Goal: Transaction & Acquisition: Purchase product/service

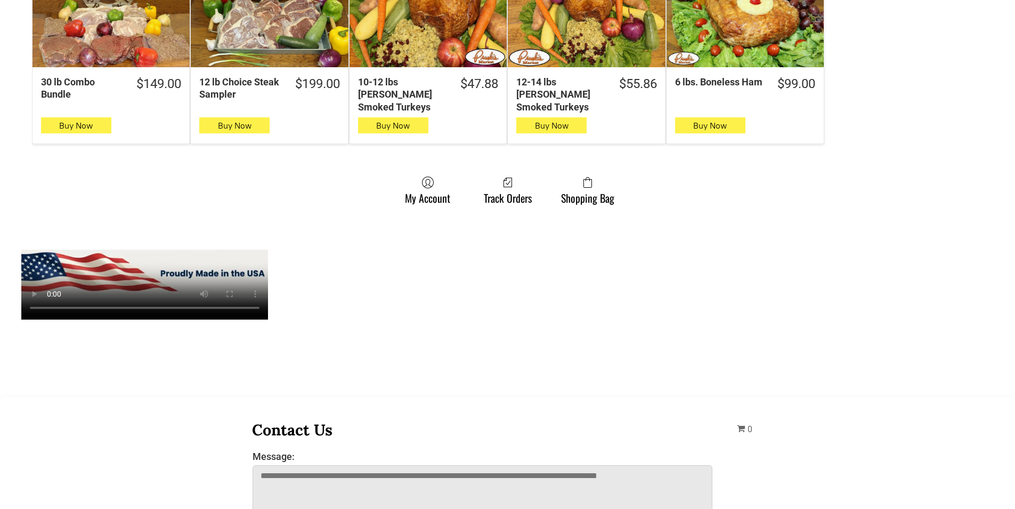
scroll to position [853, 0]
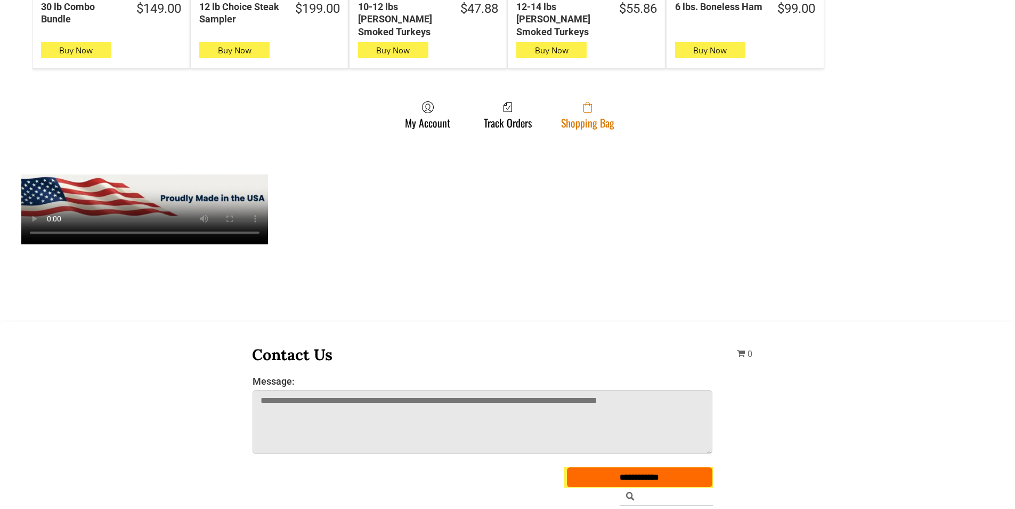
click at [609, 107] on link "Shopping Bag" at bounding box center [588, 115] width 64 height 28
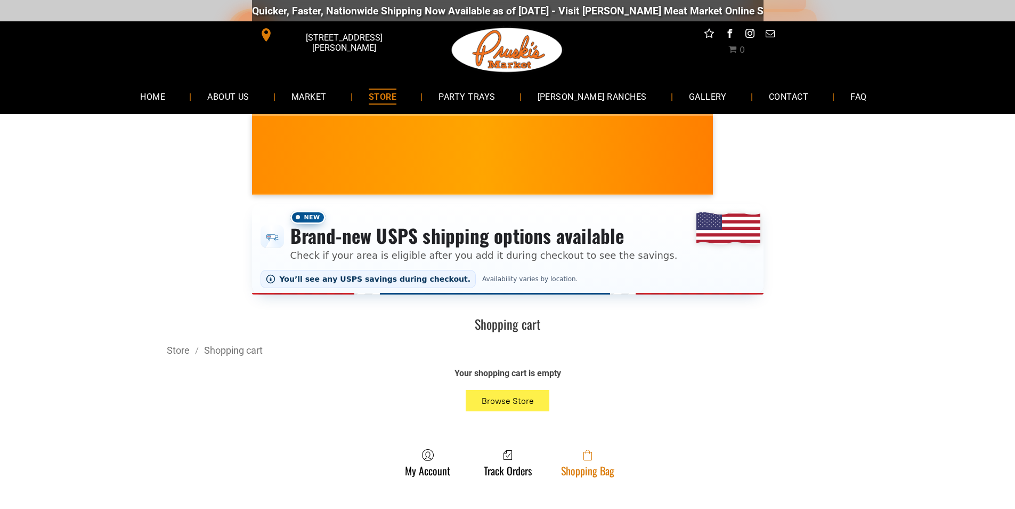
click at [600, 461] on span at bounding box center [587, 454] width 53 height 13
click at [612, 474] on link "Shopping Bag" at bounding box center [588, 462] width 64 height 28
click at [600, 459] on span at bounding box center [587, 454] width 53 height 13
